Goal: Information Seeking & Learning: Learn about a topic

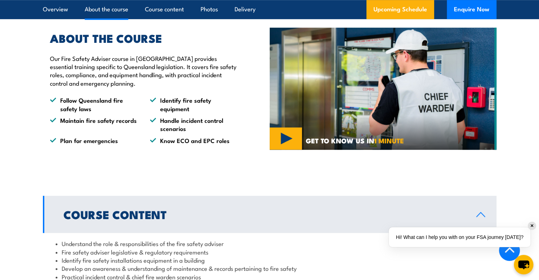
scroll to position [496, 0]
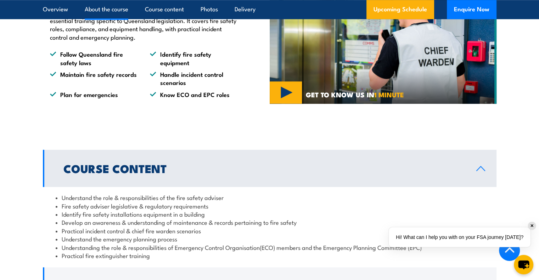
click at [528, 228] on div "Hi! What can I help you with on your FSA journey [DATE]?" at bounding box center [460, 237] width 142 height 20
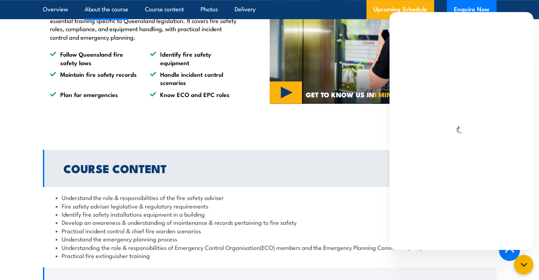
click at [287, 187] on link "Course Content" at bounding box center [269, 168] width 453 height 37
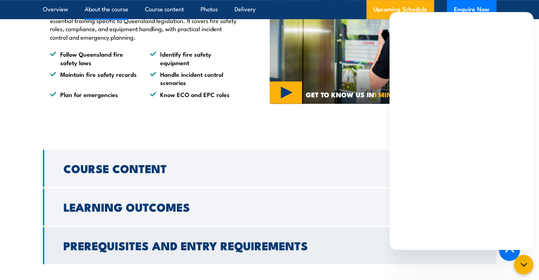
click at [484, 249] on icon at bounding box center [481, 246] width 10 height 6
click at [519, 265] on icon "chat-button" at bounding box center [523, 264] width 9 height 9
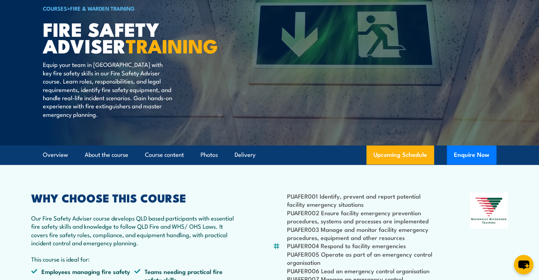
scroll to position [0, 0]
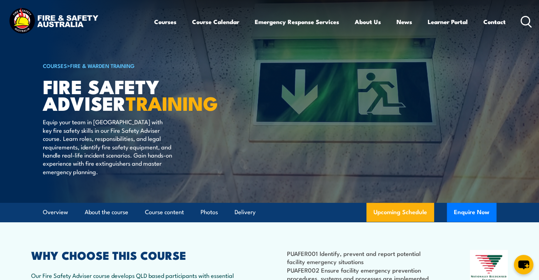
click at [524, 21] on icon at bounding box center [525, 22] width 11 height 12
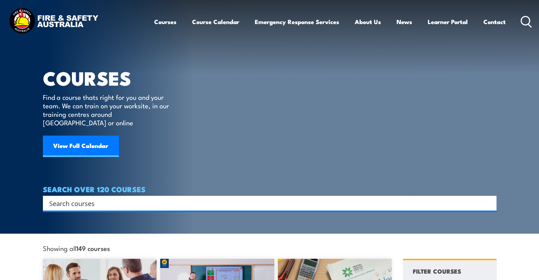
click at [124, 198] on input "Search input" at bounding box center [265, 203] width 432 height 11
type input "hsr"
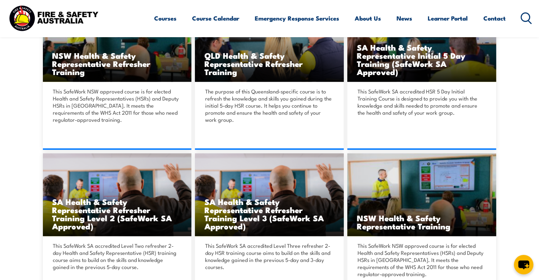
scroll to position [248, 0]
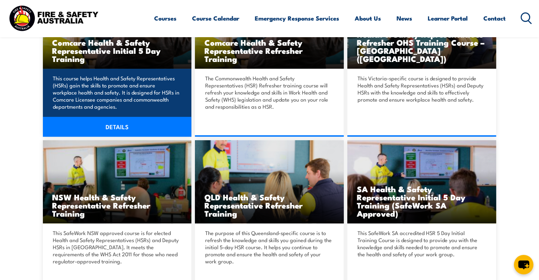
click at [120, 122] on link "DETAILS" at bounding box center [117, 127] width 149 height 20
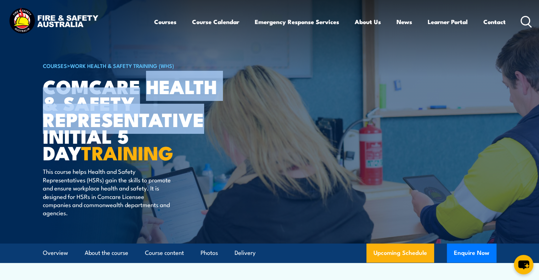
drag, startPoint x: 152, startPoint y: 92, endPoint x: 216, endPoint y: 127, distance: 73.4
click at [216, 127] on h1 "Comcare Health & Safety Representative Initial 5 Day TRAINING" at bounding box center [130, 119] width 175 height 83
copy h1 "Health & Safety Representative"
